Goal: Information Seeking & Learning: Learn about a topic

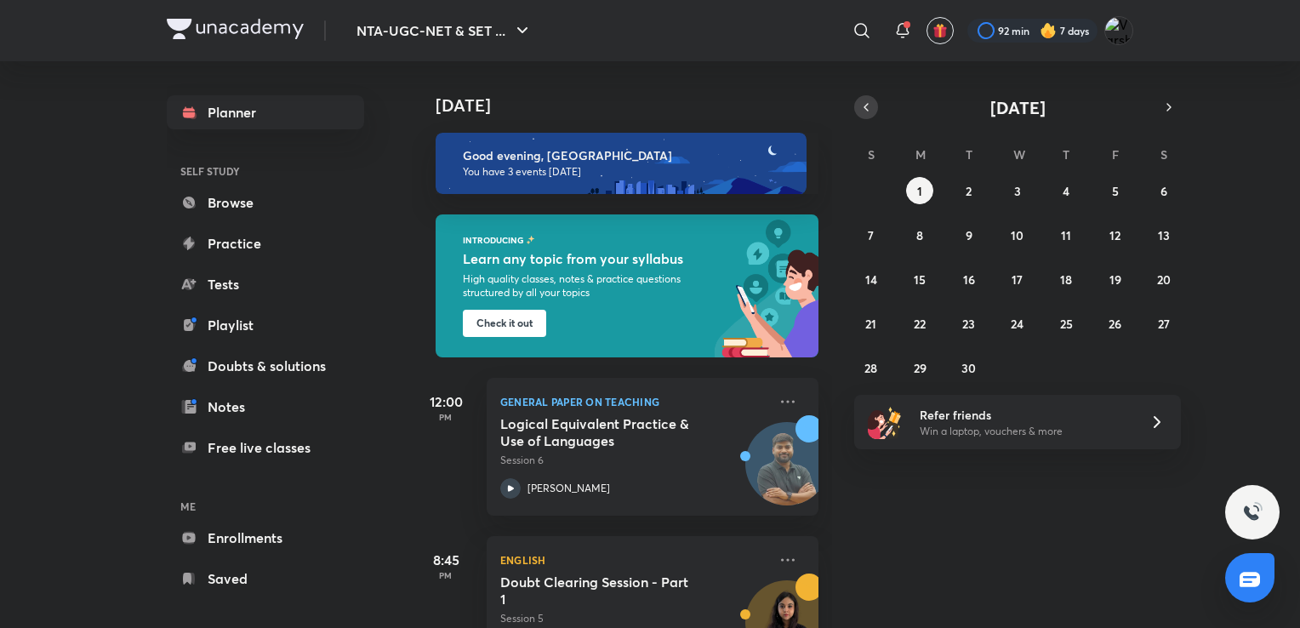
click at [873, 100] on button "button" at bounding box center [866, 107] width 24 height 24
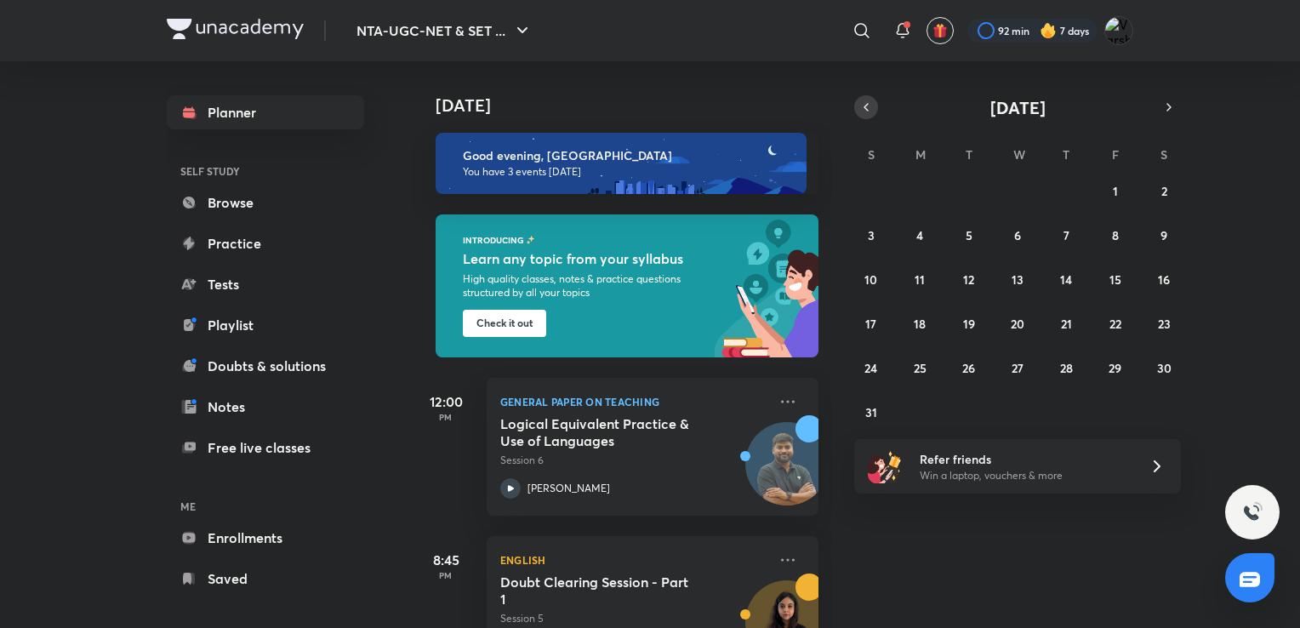
click at [869, 107] on icon "button" at bounding box center [866, 107] width 14 height 15
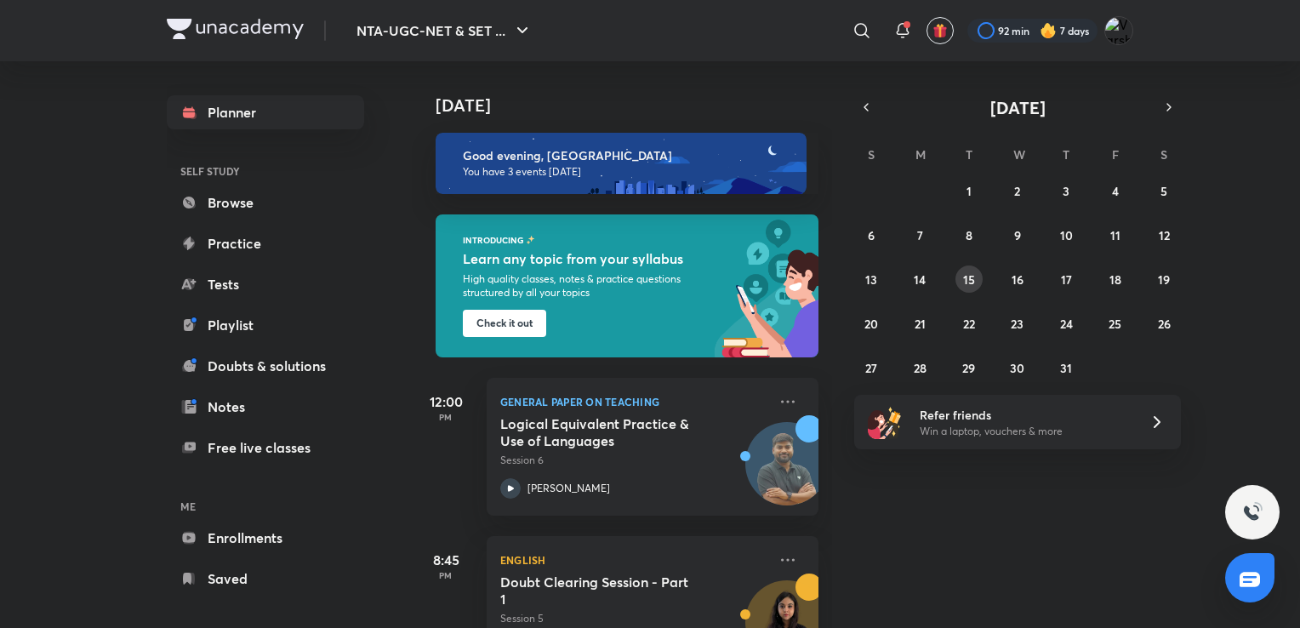
click at [979, 276] on button "15" at bounding box center [968, 278] width 27 height 27
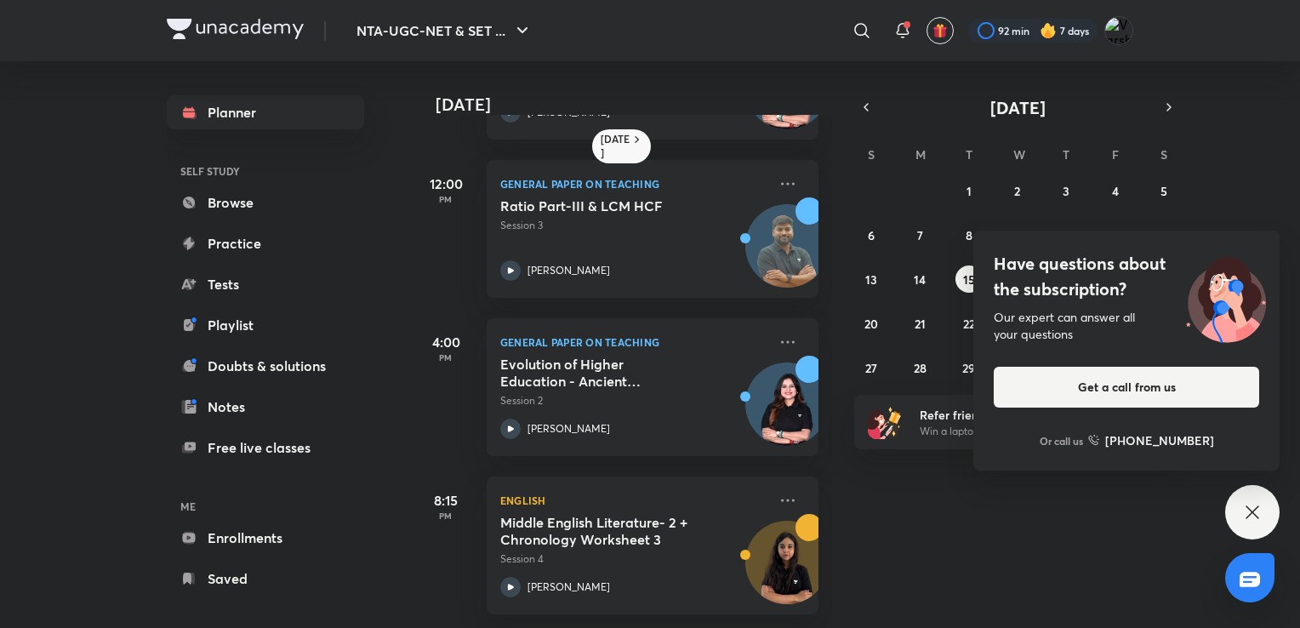
scroll to position [146, 0]
click at [1245, 532] on div "Have questions about the subscription? Our expert can answer all your questions…" at bounding box center [1252, 512] width 54 height 54
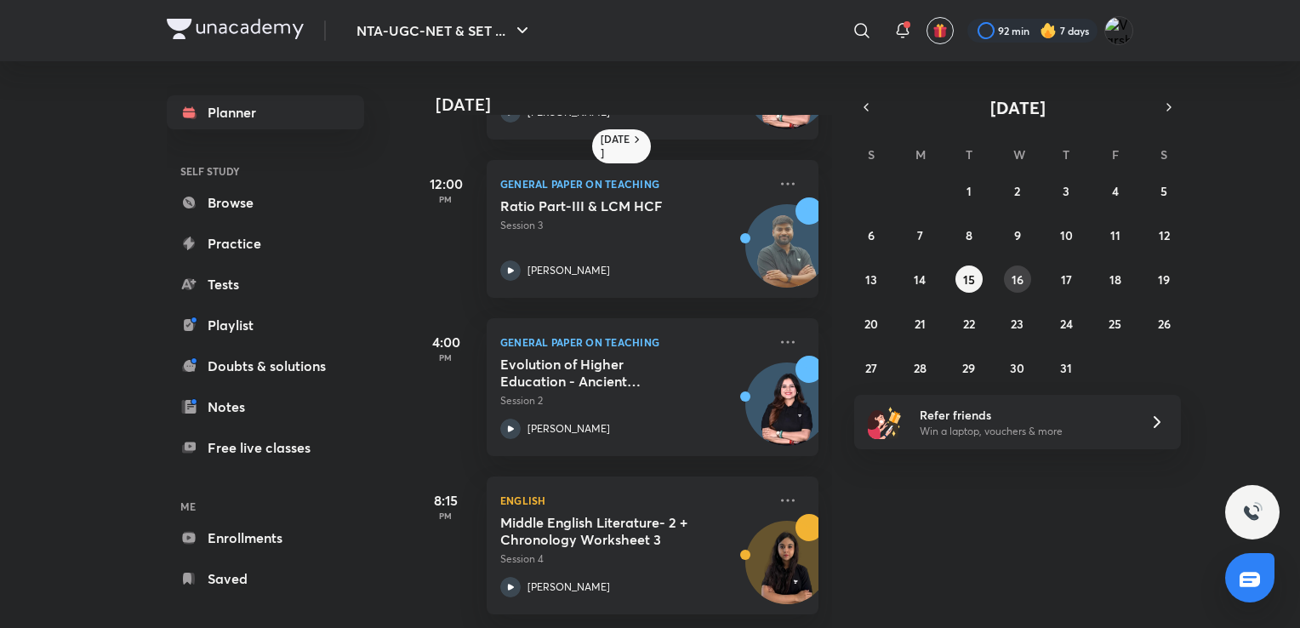
click at [1016, 282] on abbr "16" at bounding box center [1017, 279] width 12 height 16
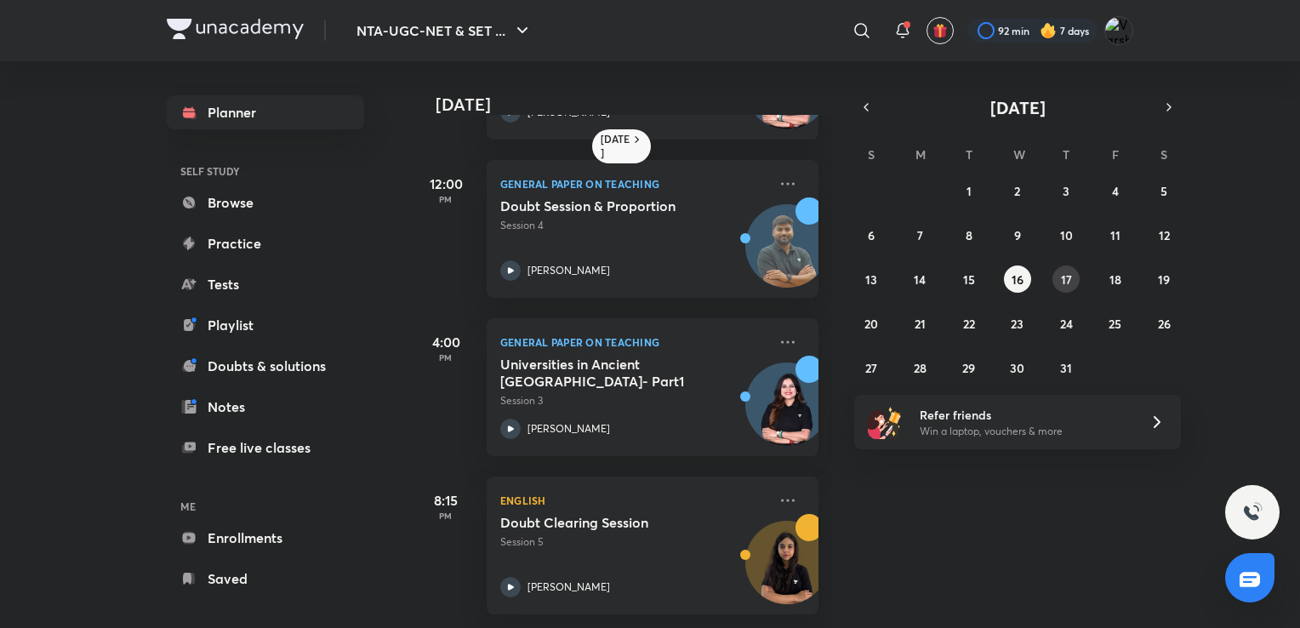
click at [1067, 271] on abbr "17" at bounding box center [1066, 279] width 11 height 16
click at [1015, 277] on abbr "16" at bounding box center [1017, 279] width 12 height 16
click at [704, 549] on div "Doubt Clearing Session Session 5 [PERSON_NAME]" at bounding box center [633, 555] width 267 height 83
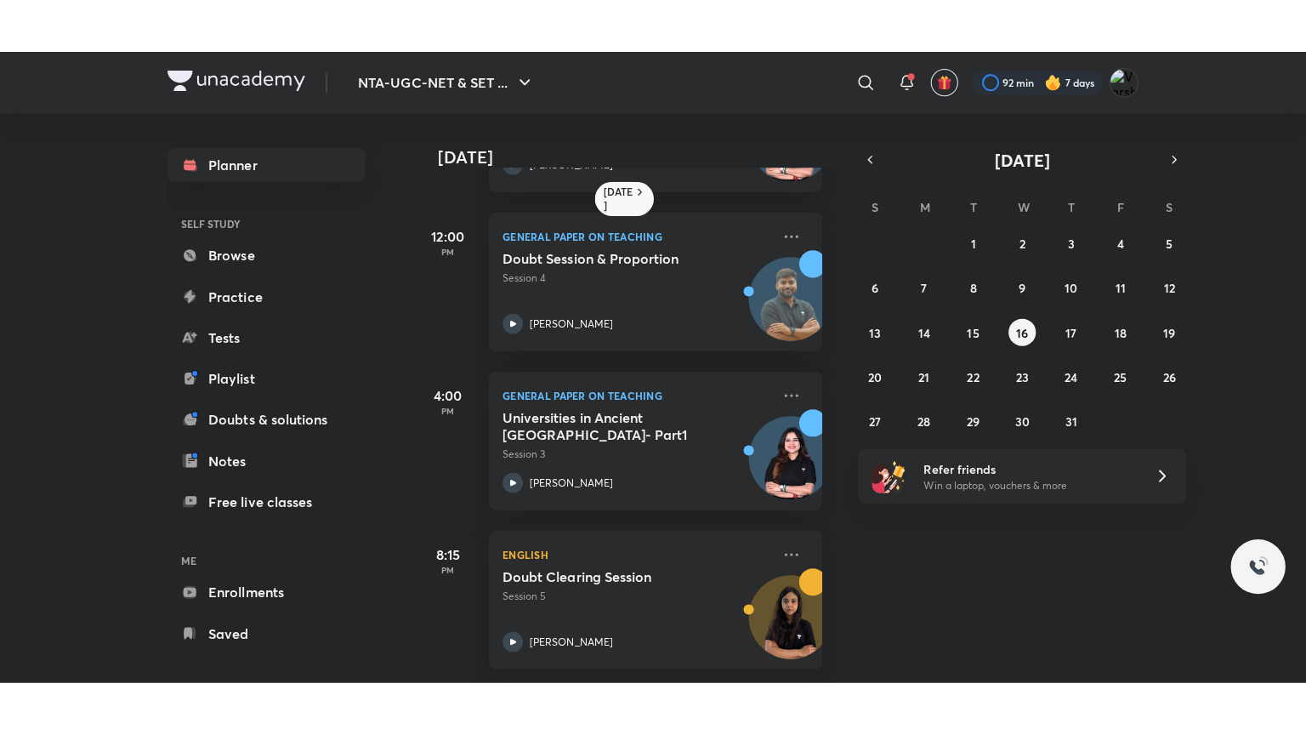
scroll to position [40, 0]
